Goal: Navigation & Orientation: Find specific page/section

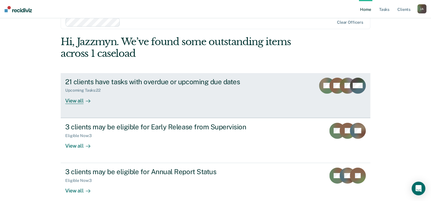
scroll to position [19, 0]
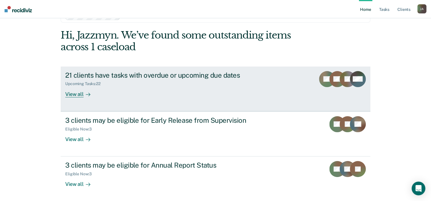
click at [80, 95] on div "View all" at bounding box center [81, 91] width 32 height 11
